Goal: Obtain resource: Download file/media

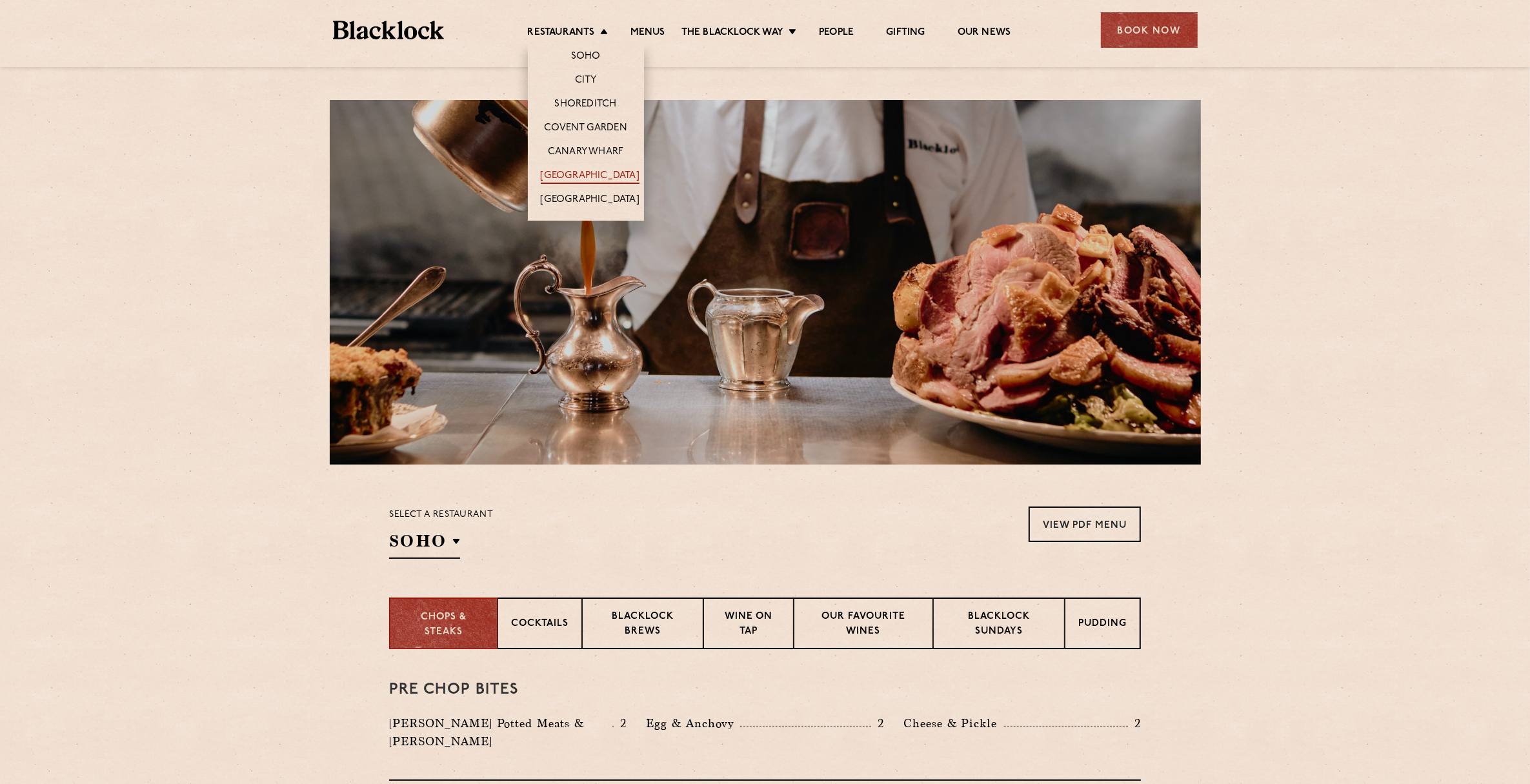
click at [601, 170] on link "[GEOGRAPHIC_DATA]" at bounding box center [590, 176] width 98 height 14
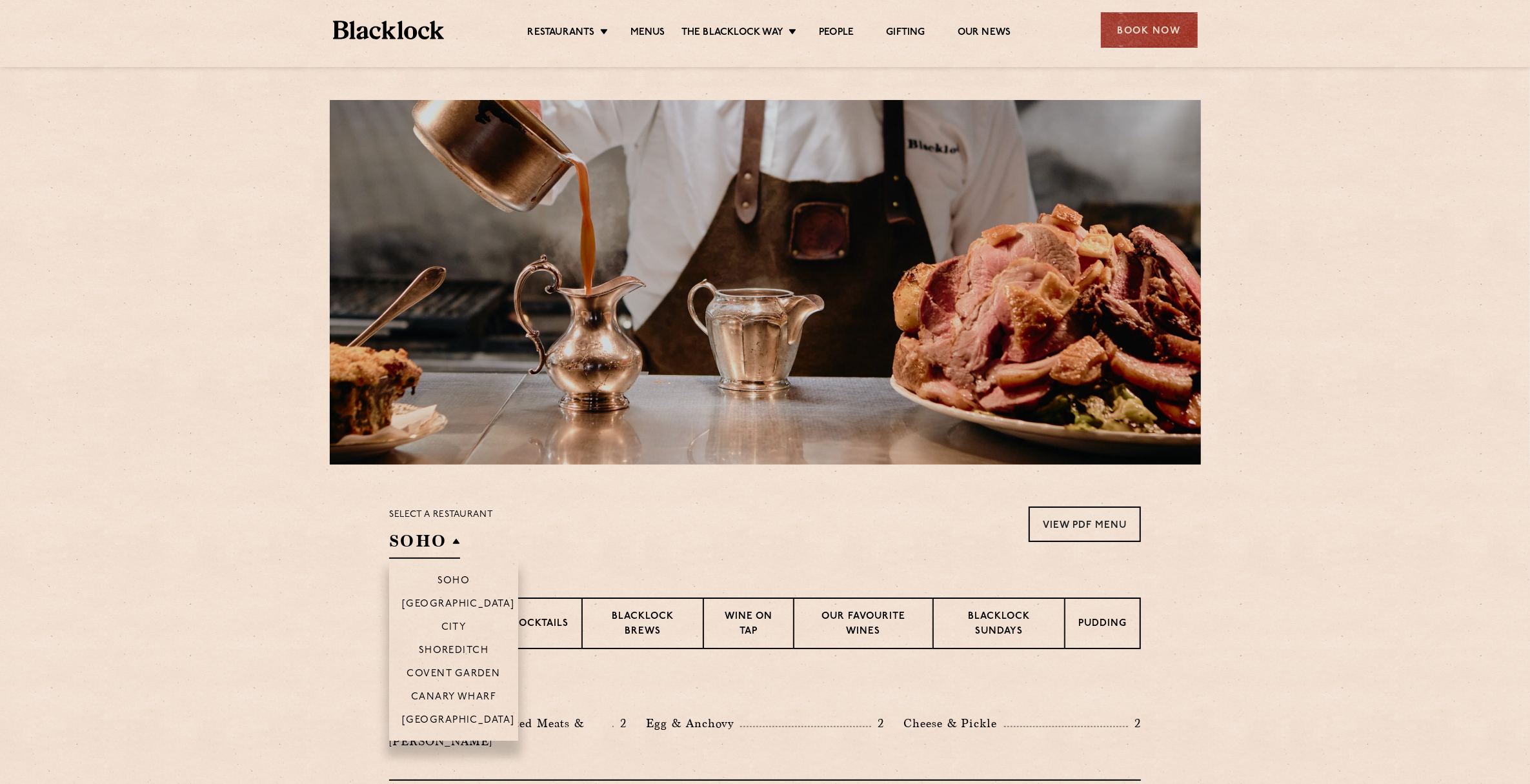
click at [446, 526] on div "Select a restaurant SOHO Soho Birmingham City Shoreditch Covent Garden Canary W…" at bounding box center [441, 533] width 104 height 52
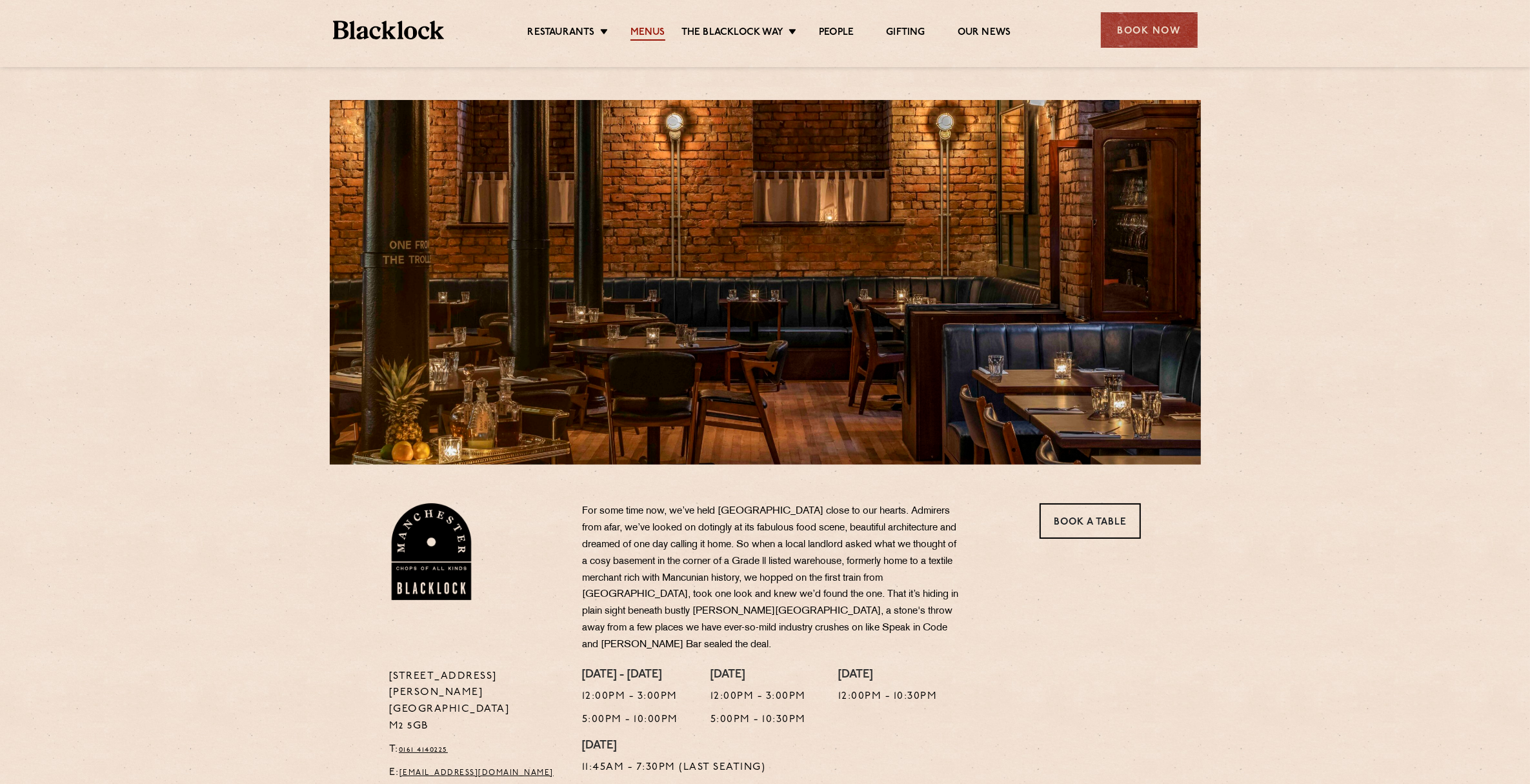
click at [647, 27] on link "Menus" at bounding box center [648, 33] width 35 height 14
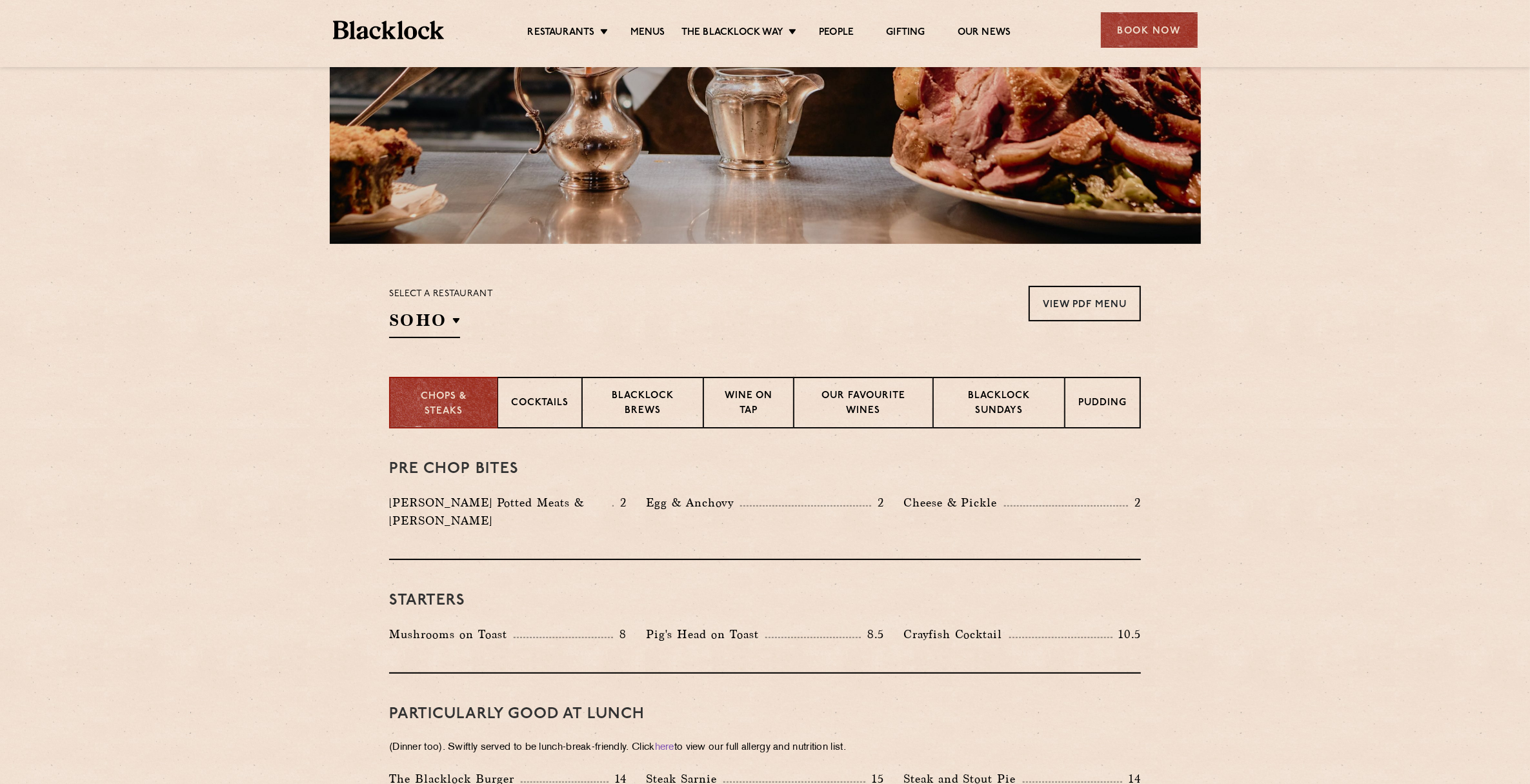
scroll to position [242, 0]
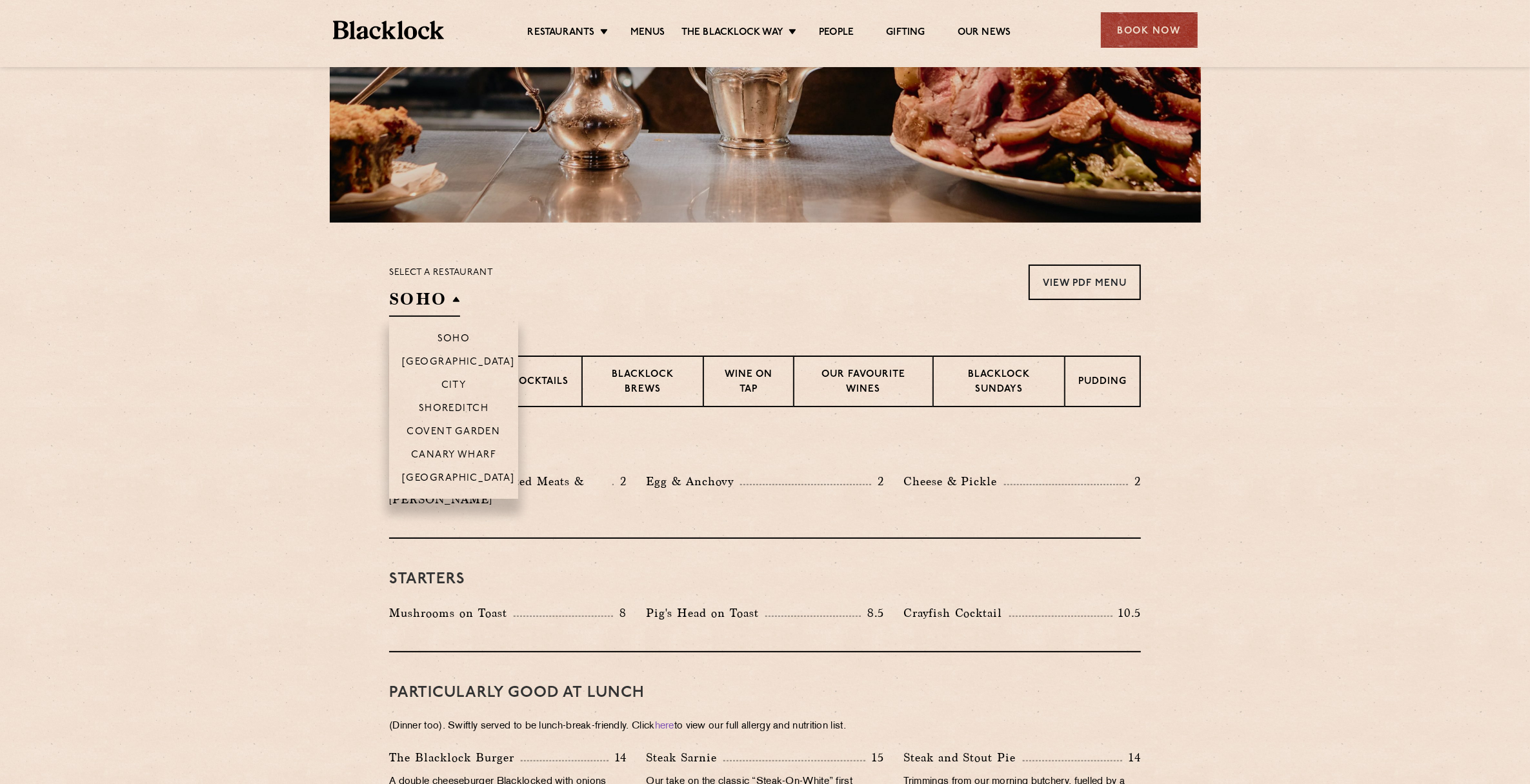
click at [457, 300] on h2 "SOHO" at bounding box center [424, 302] width 71 height 29
click at [459, 470] on li "[GEOGRAPHIC_DATA]" at bounding box center [453, 482] width 129 height 32
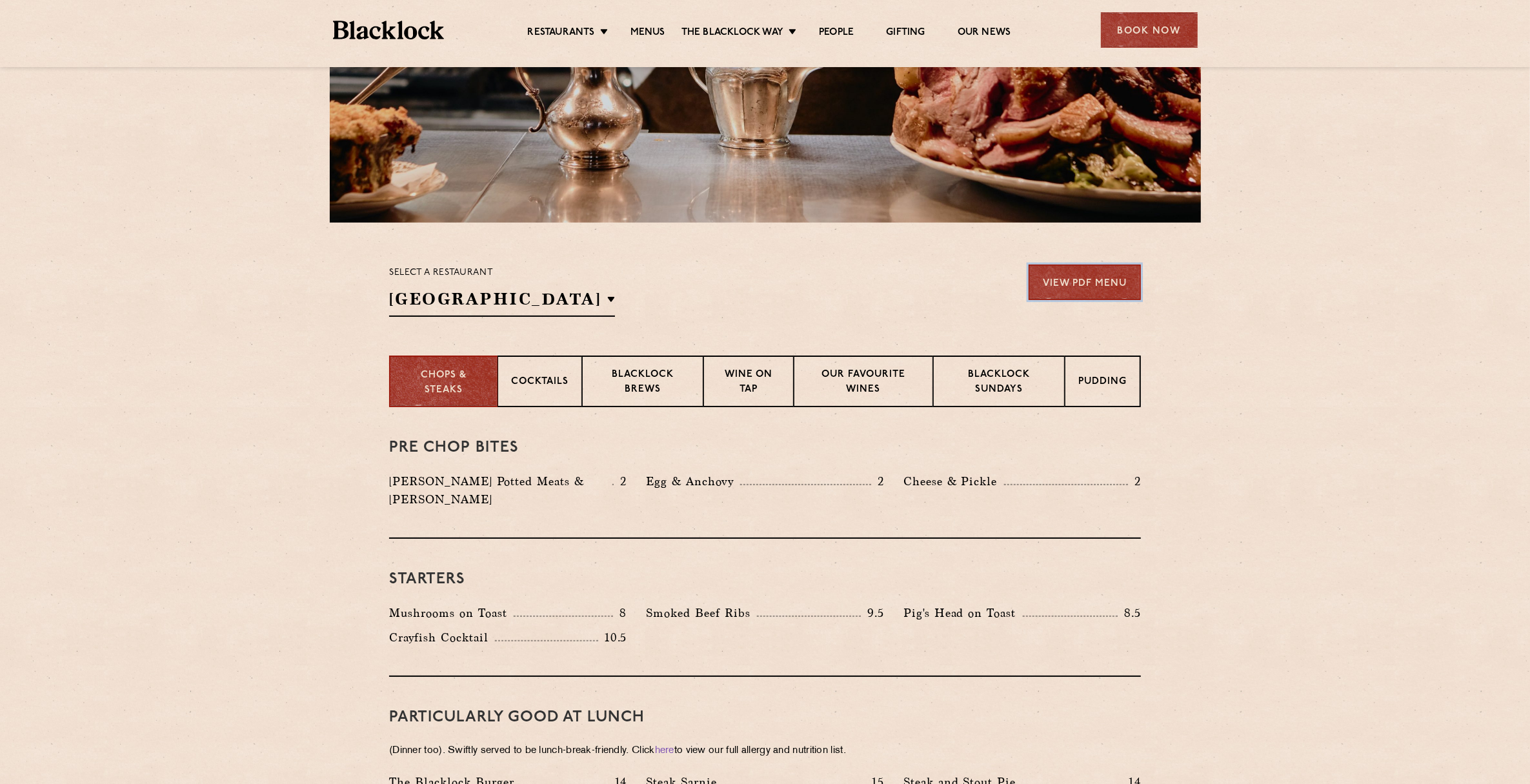
click at [1079, 292] on link "View PDF Menu" at bounding box center [1084, 282] width 112 height 35
